Goal: Consume media (video, audio): Consume media (video, audio)

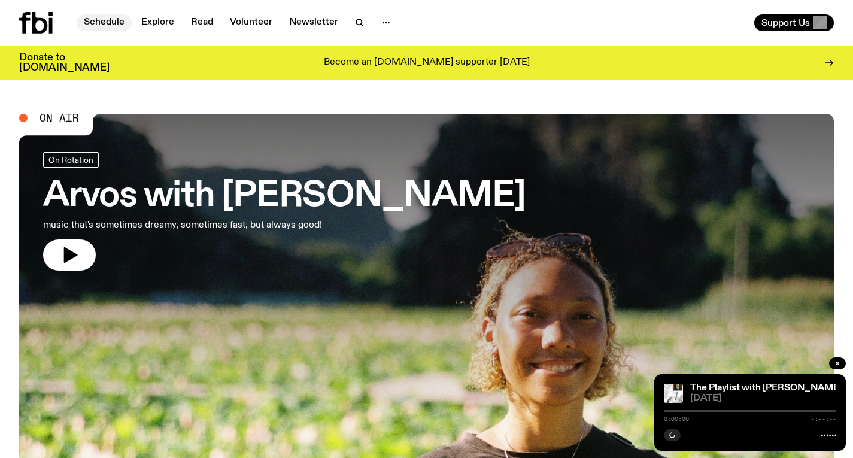
click at [99, 17] on link "Schedule" at bounding box center [104, 22] width 55 height 17
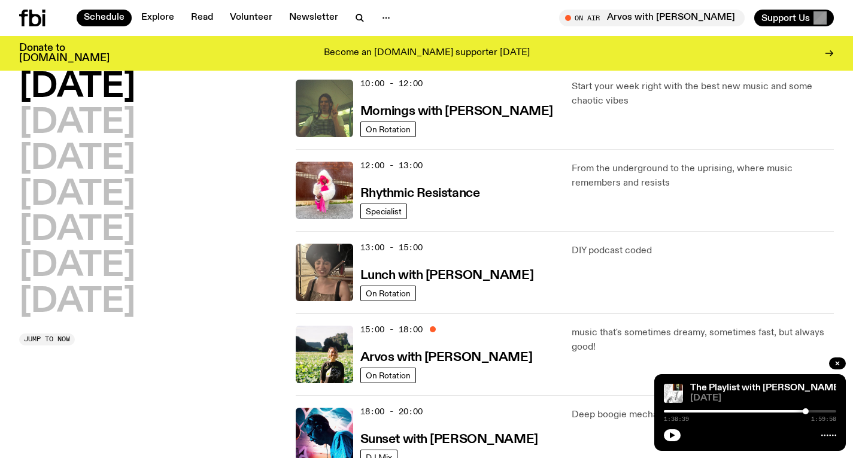
scroll to position [224, 0]
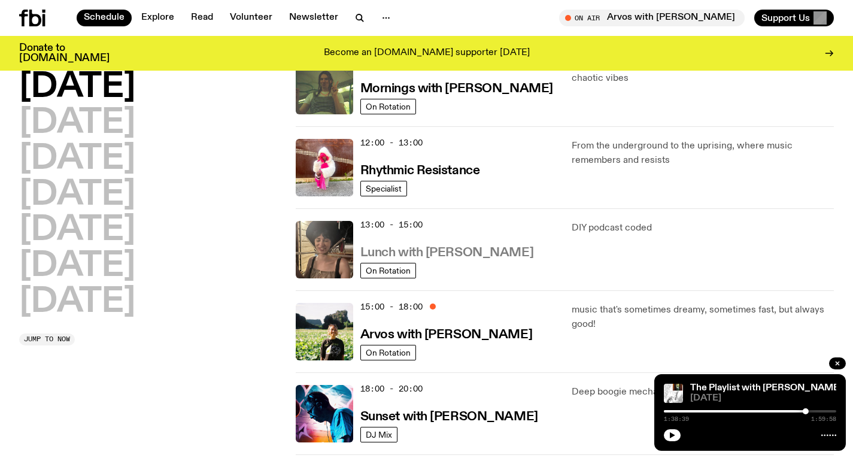
click at [470, 247] on h3 "Lunch with [PERSON_NAME]" at bounding box center [446, 253] width 173 height 13
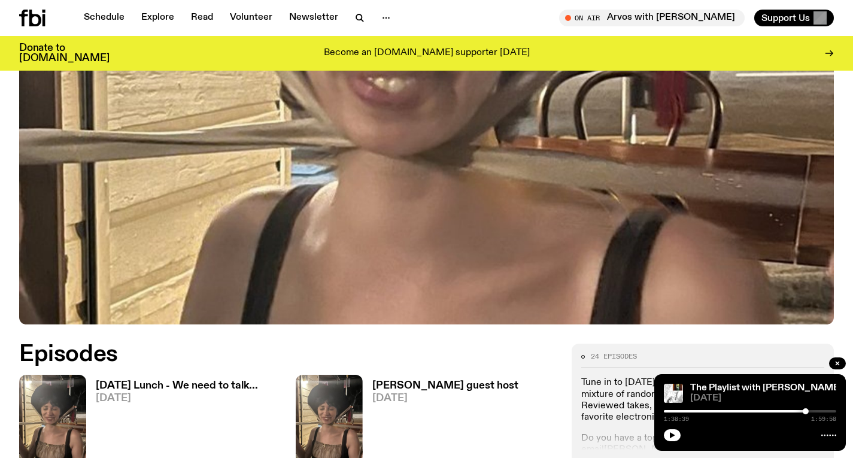
scroll to position [427, 0]
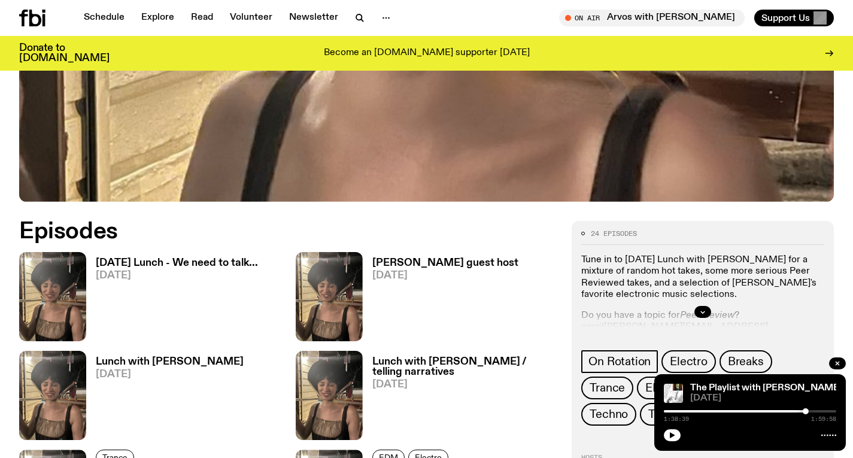
click at [207, 268] on h3 "[DATE] Lunch - We need to talk..." at bounding box center [177, 263] width 162 height 10
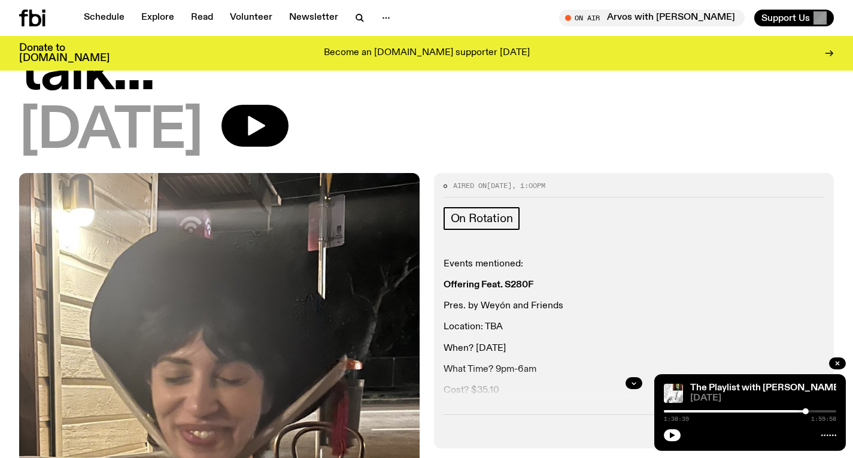
scroll to position [228, 0]
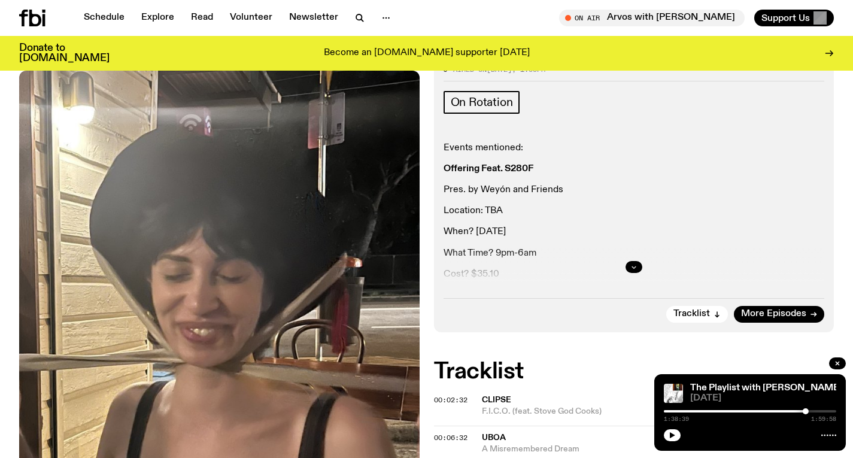
click at [632, 269] on icon "button" at bounding box center [633, 266] width 7 height 7
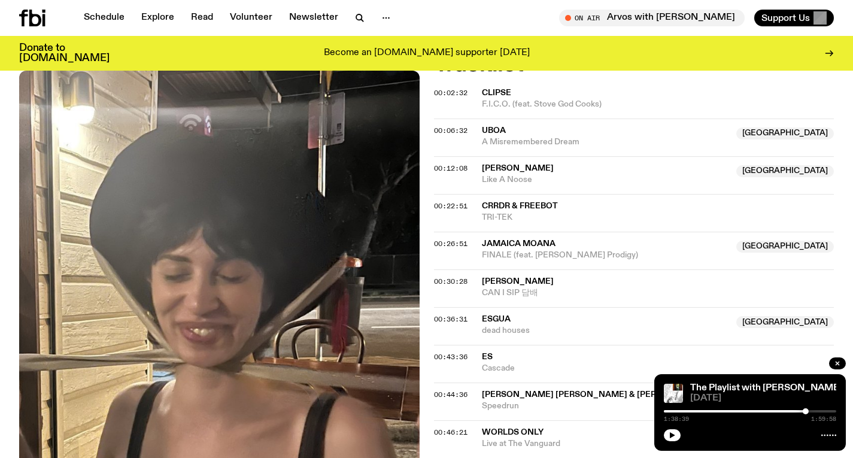
scroll to position [570, 0]
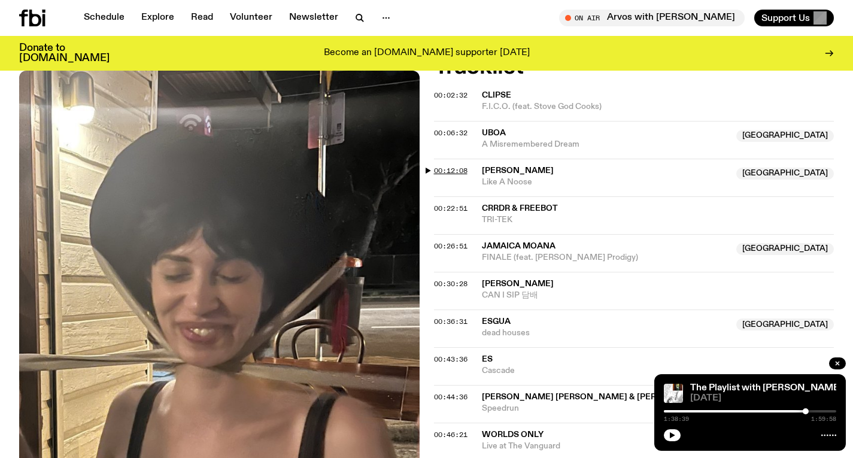
click at [459, 169] on span "00:12:08" at bounding box center [451, 171] width 34 height 10
click at [447, 211] on span "00:22:51" at bounding box center [451, 209] width 34 height 10
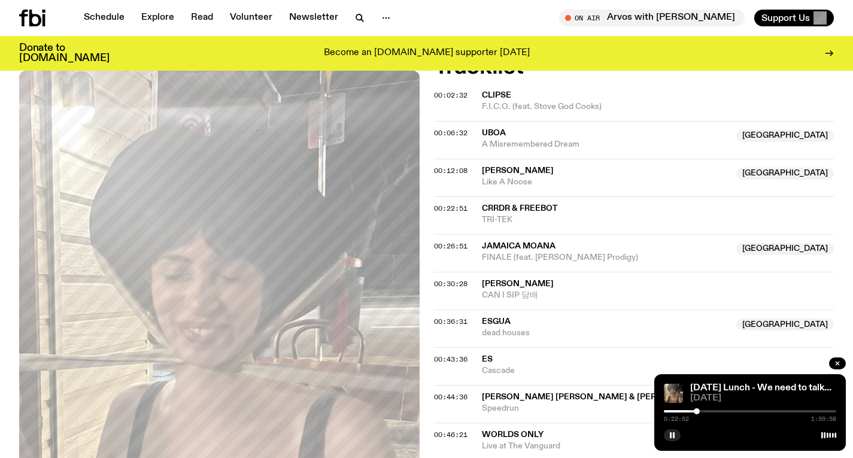
click at [693, 411] on div at bounding box center [610, 411] width 172 height 2
click at [684, 410] on div at bounding box center [606, 411] width 172 height 2
click at [686, 410] on div at bounding box center [684, 411] width 6 height 6
click at [687, 410] on div at bounding box center [686, 411] width 6 height 6
click at [690, 410] on div at bounding box center [750, 411] width 172 height 2
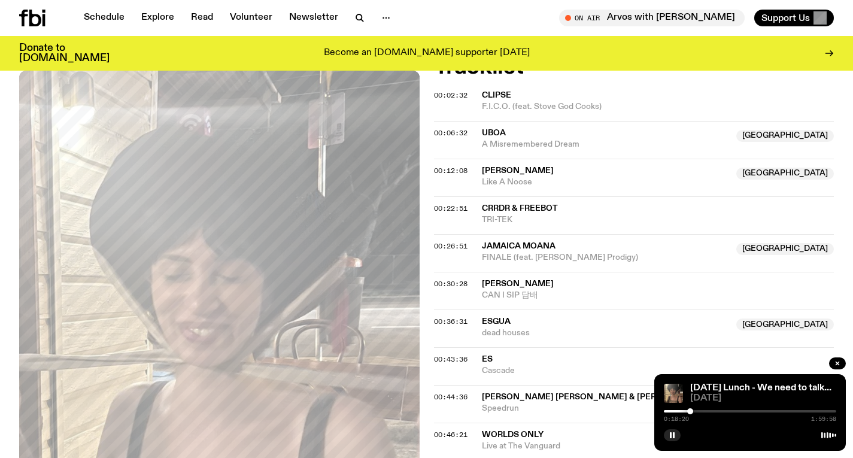
click at [695, 410] on div at bounding box center [750, 411] width 172 height 2
click at [694, 411] on div at bounding box center [694, 411] width 6 height 6
click at [693, 410] on div at bounding box center [693, 411] width 6 height 6
click at [692, 410] on div at bounding box center [692, 411] width 6 height 6
click at [693, 410] on div at bounding box center [692, 411] width 6 height 6
